Goal: Task Accomplishment & Management: Use online tool/utility

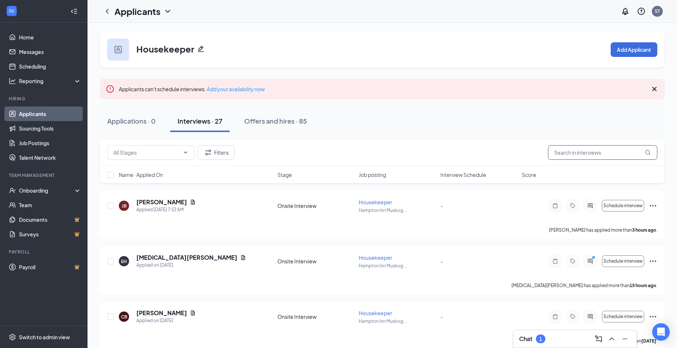
click at [591, 149] on input "text" at bounding box center [602, 152] width 109 height 15
type input "hall"
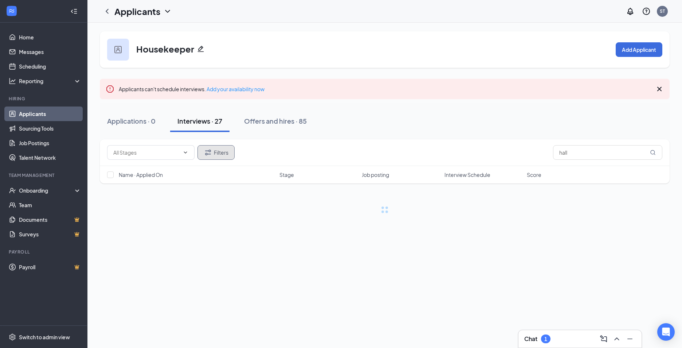
click at [228, 148] on button "Filters" at bounding box center [215, 152] width 37 height 15
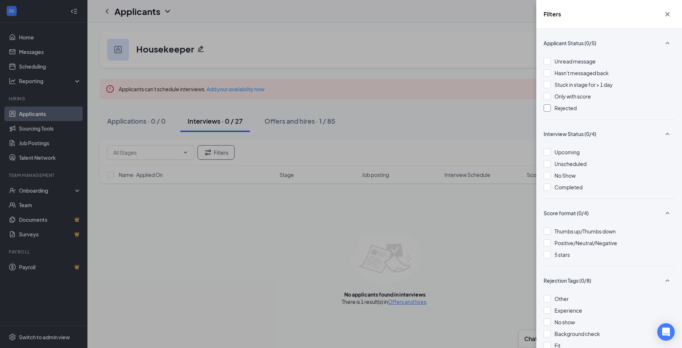
click at [554, 106] on div "Rejected" at bounding box center [609, 108] width 131 height 8
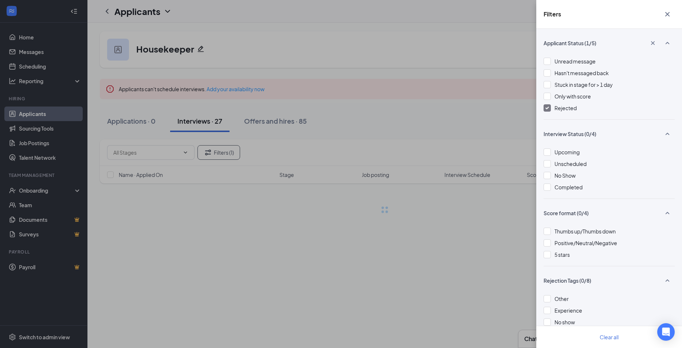
click at [459, 105] on div "Filters Applicant Status (1/5) Unread message Hasn't messaged back Stuck in sta…" at bounding box center [341, 174] width 682 height 348
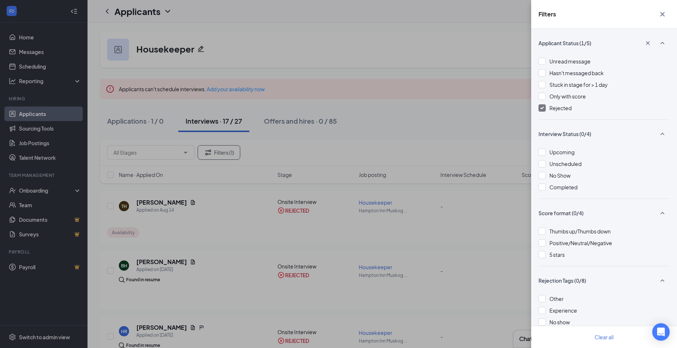
drag, startPoint x: 210, startPoint y: 236, endPoint x: 260, endPoint y: 232, distance: 50.1
click at [210, 237] on div "Filters Applicant Status (1/5) Unread message Hasn't messaged back Stuck in sta…" at bounding box center [338, 174] width 677 height 348
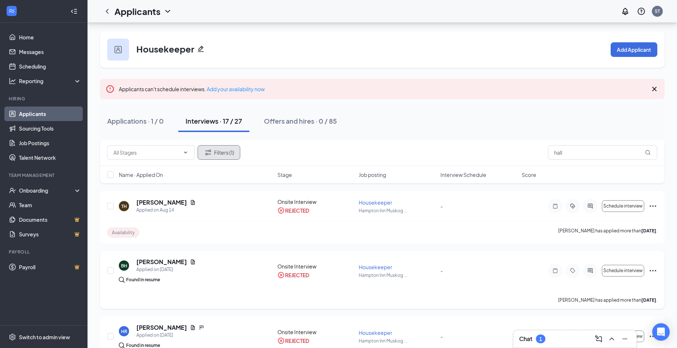
scroll to position [73, 0]
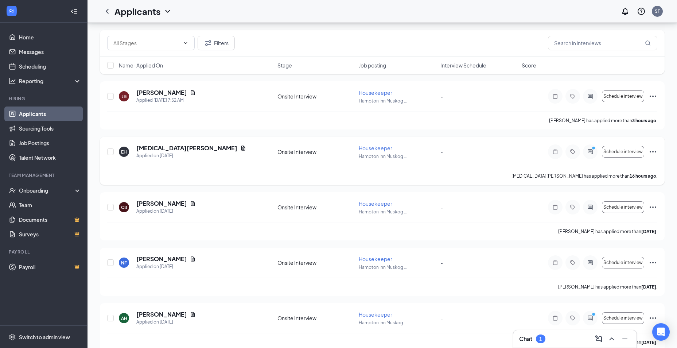
scroll to position [36, 0]
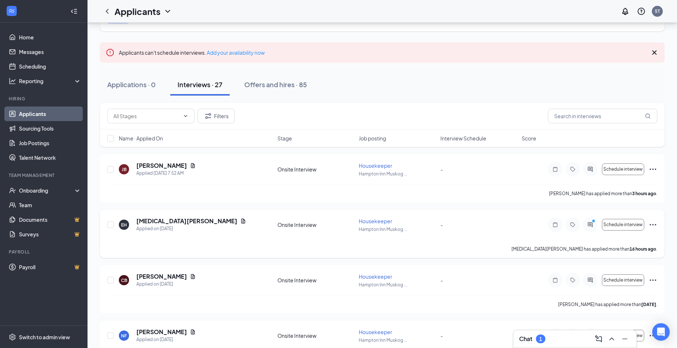
click at [655, 221] on icon "Ellipses" at bounding box center [652, 224] width 9 height 9
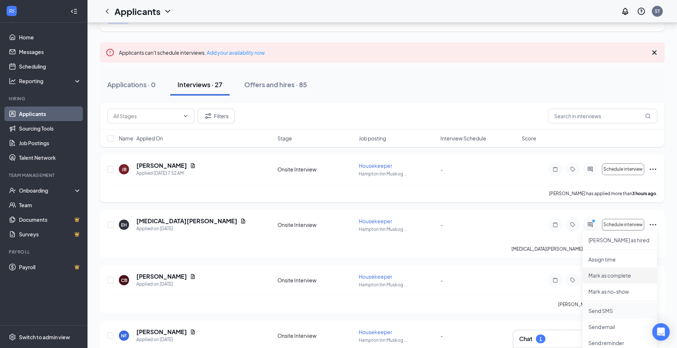
scroll to position [182, 0]
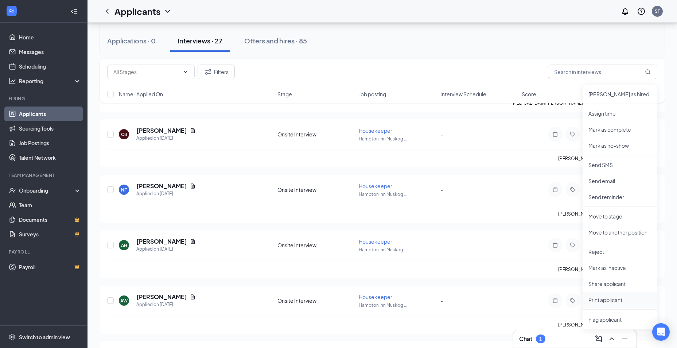
click at [608, 300] on p "Print applicant" at bounding box center [619, 299] width 63 height 7
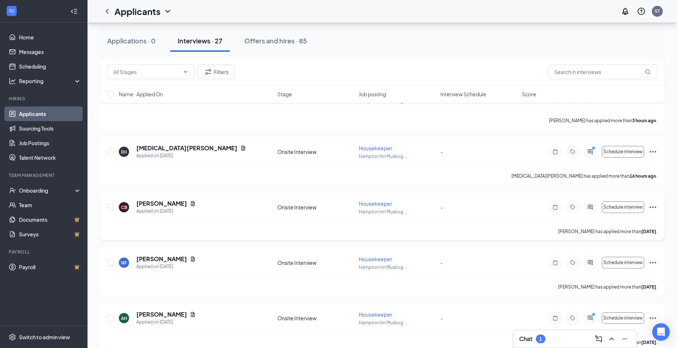
scroll to position [0, 0]
